Goal: Transaction & Acquisition: Download file/media

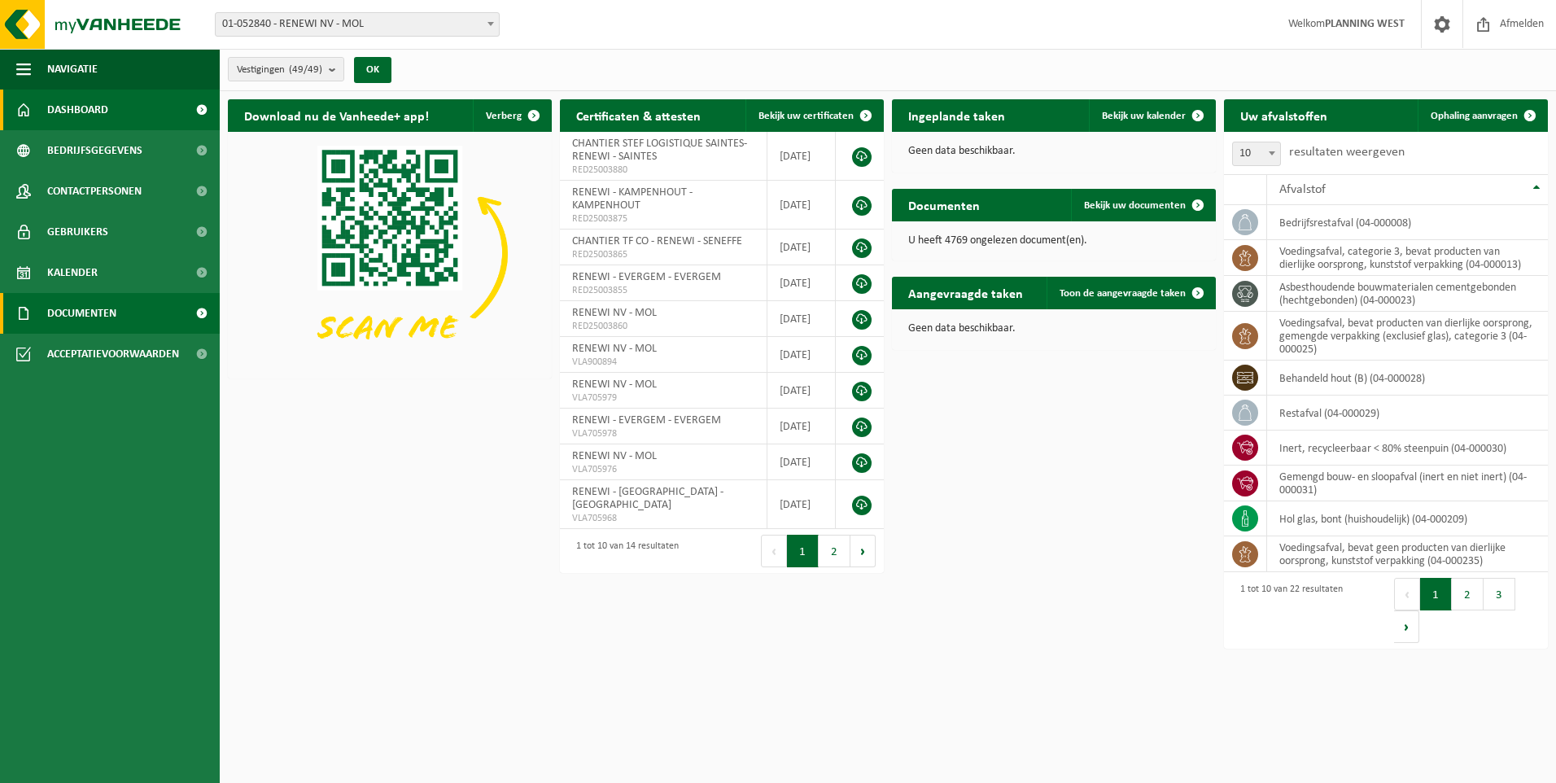
click at [81, 320] on span "Documenten" at bounding box center [81, 313] width 69 height 41
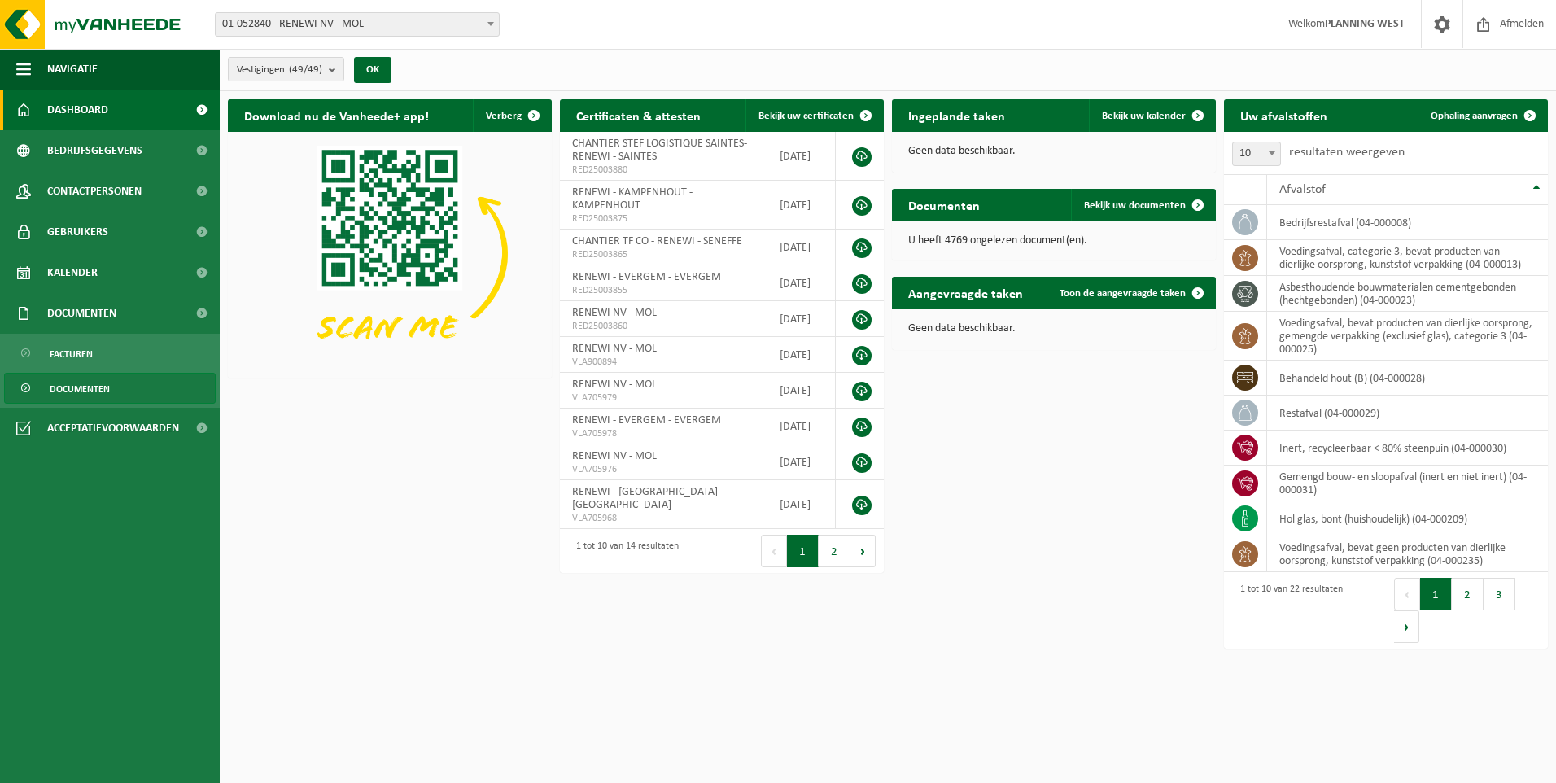
click at [76, 387] on span "Documenten" at bounding box center [80, 389] width 60 height 31
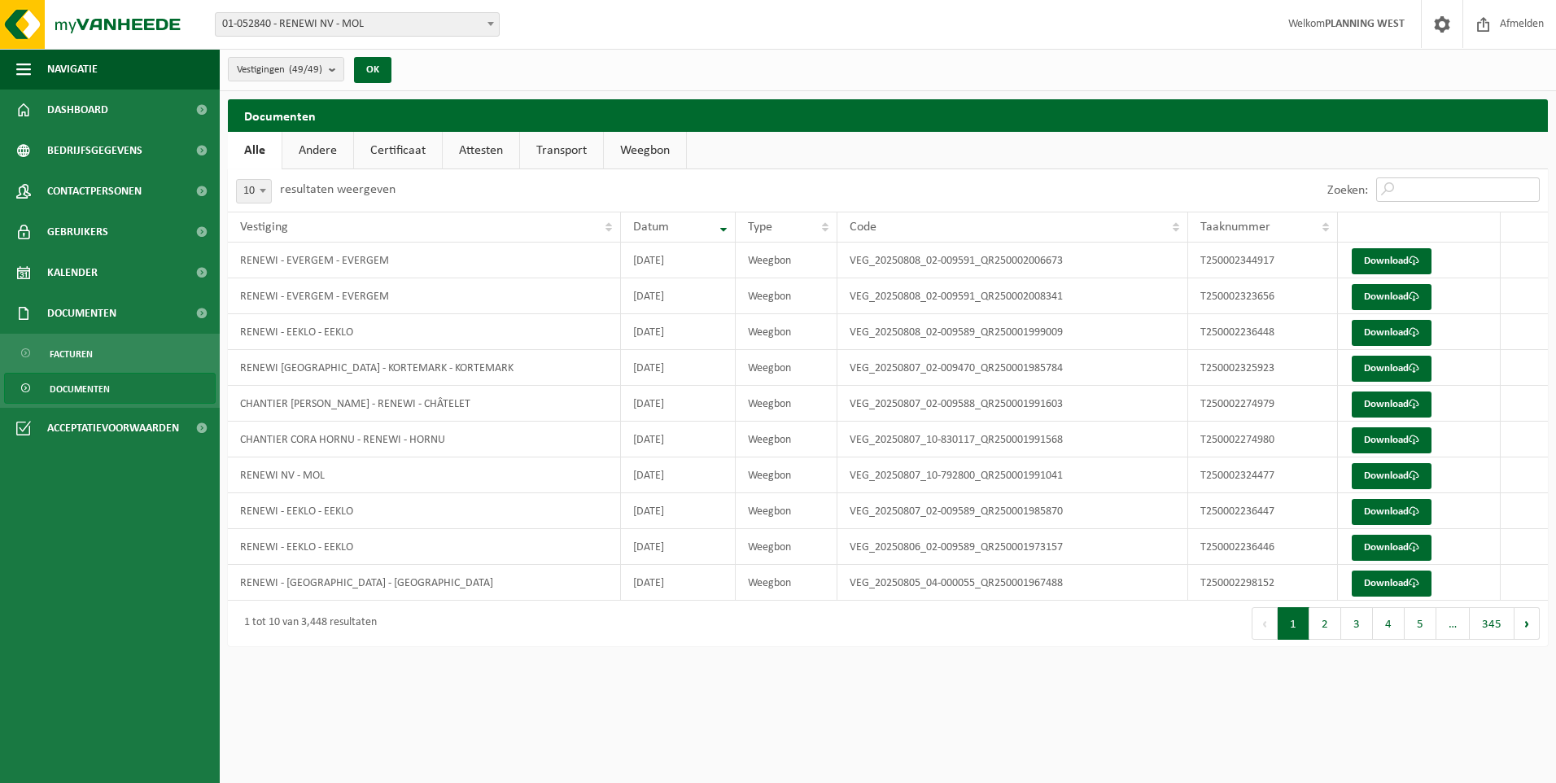
click at [1422, 186] on input "Zoeken:" at bounding box center [1458, 189] width 164 height 24
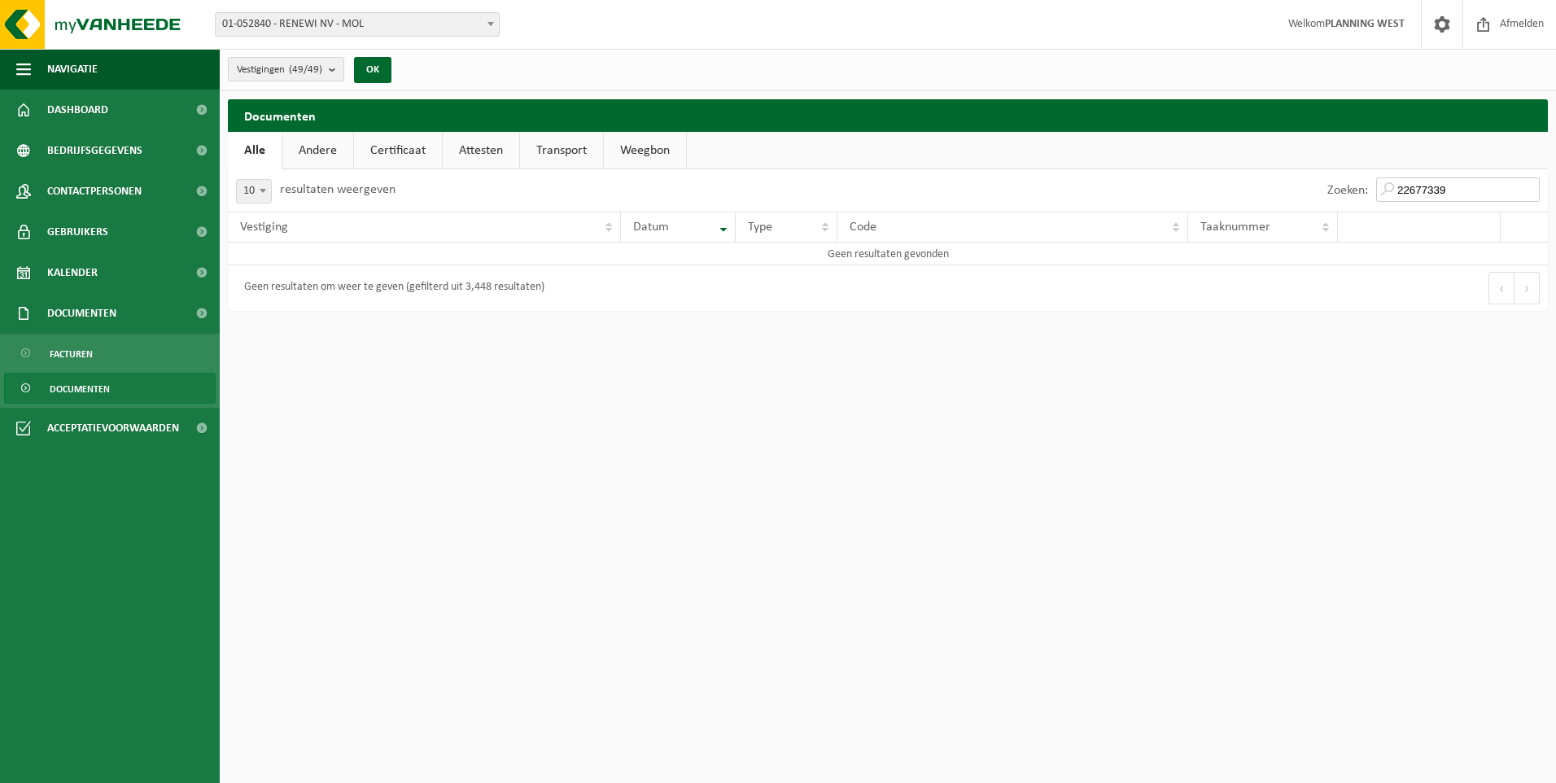
drag, startPoint x: 1494, startPoint y: 189, endPoint x: 1396, endPoint y: 188, distance: 97.7
click at [1396, 188] on input "22677339" at bounding box center [1458, 189] width 164 height 24
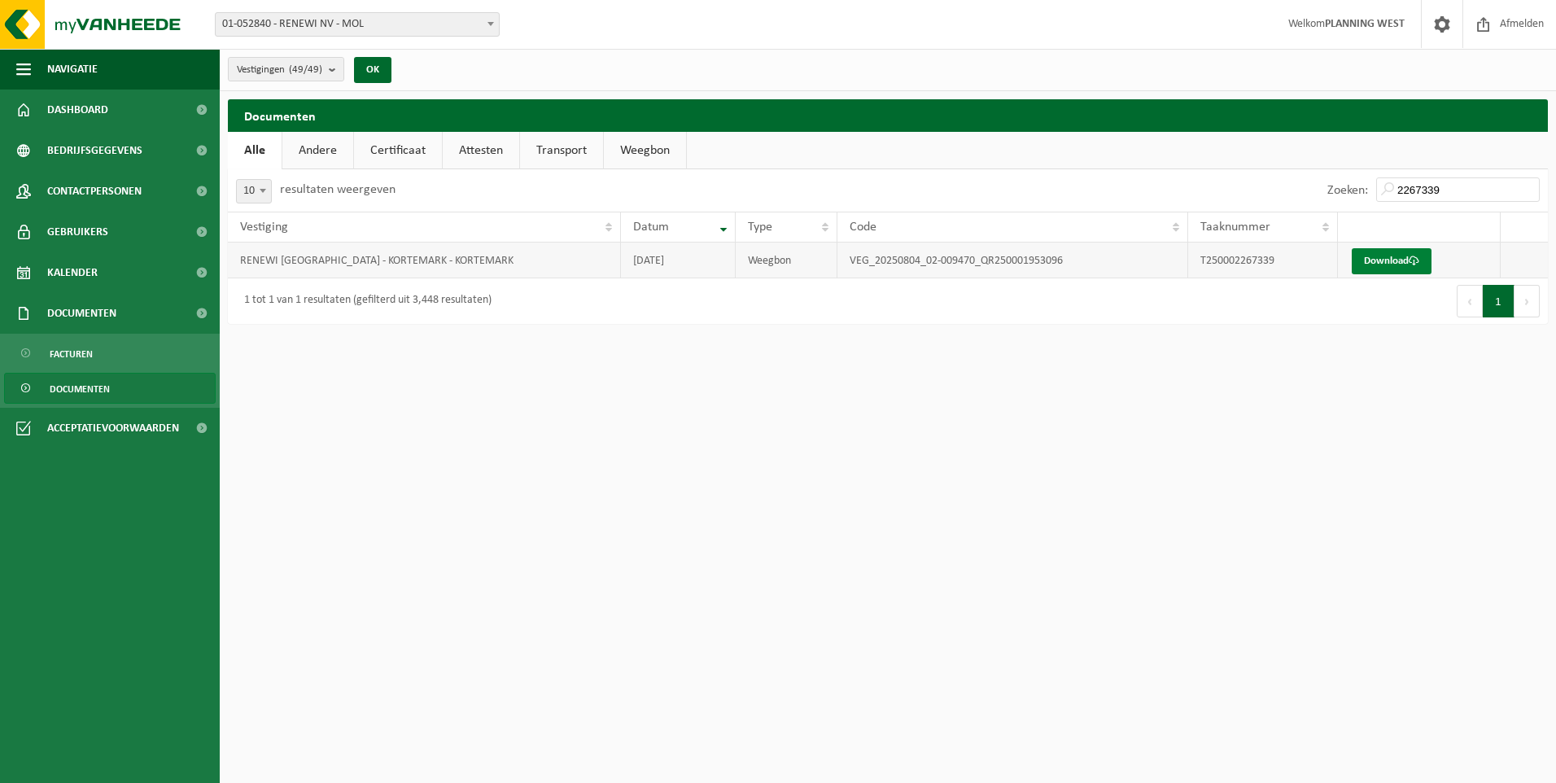
click at [1396, 255] on link "Download" at bounding box center [1392, 261] width 80 height 26
drag, startPoint x: 1492, startPoint y: 195, endPoint x: 1340, endPoint y: 190, distance: 152.3
click at [1340, 190] on div "Zoeken: 2267339" at bounding box center [1433, 190] width 229 height 42
click at [1377, 252] on link "Download" at bounding box center [1392, 261] width 80 height 26
drag, startPoint x: 1486, startPoint y: 184, endPoint x: 1399, endPoint y: 190, distance: 87.3
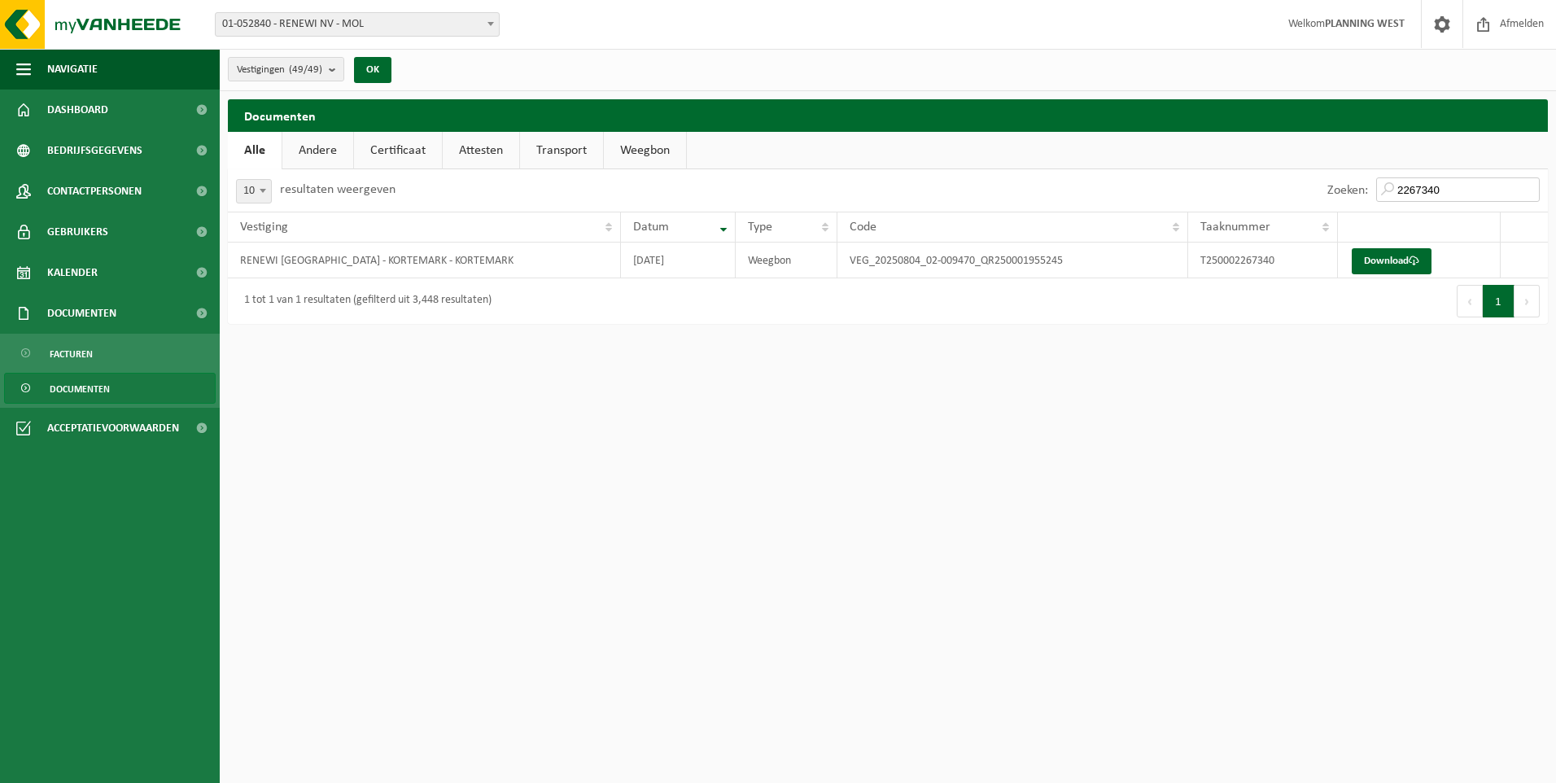
click at [1399, 190] on input "2267340" at bounding box center [1458, 189] width 164 height 24
type input "2325923"
click at [1383, 260] on link "Download" at bounding box center [1392, 261] width 80 height 26
